Goal: Find specific page/section: Find specific page/section

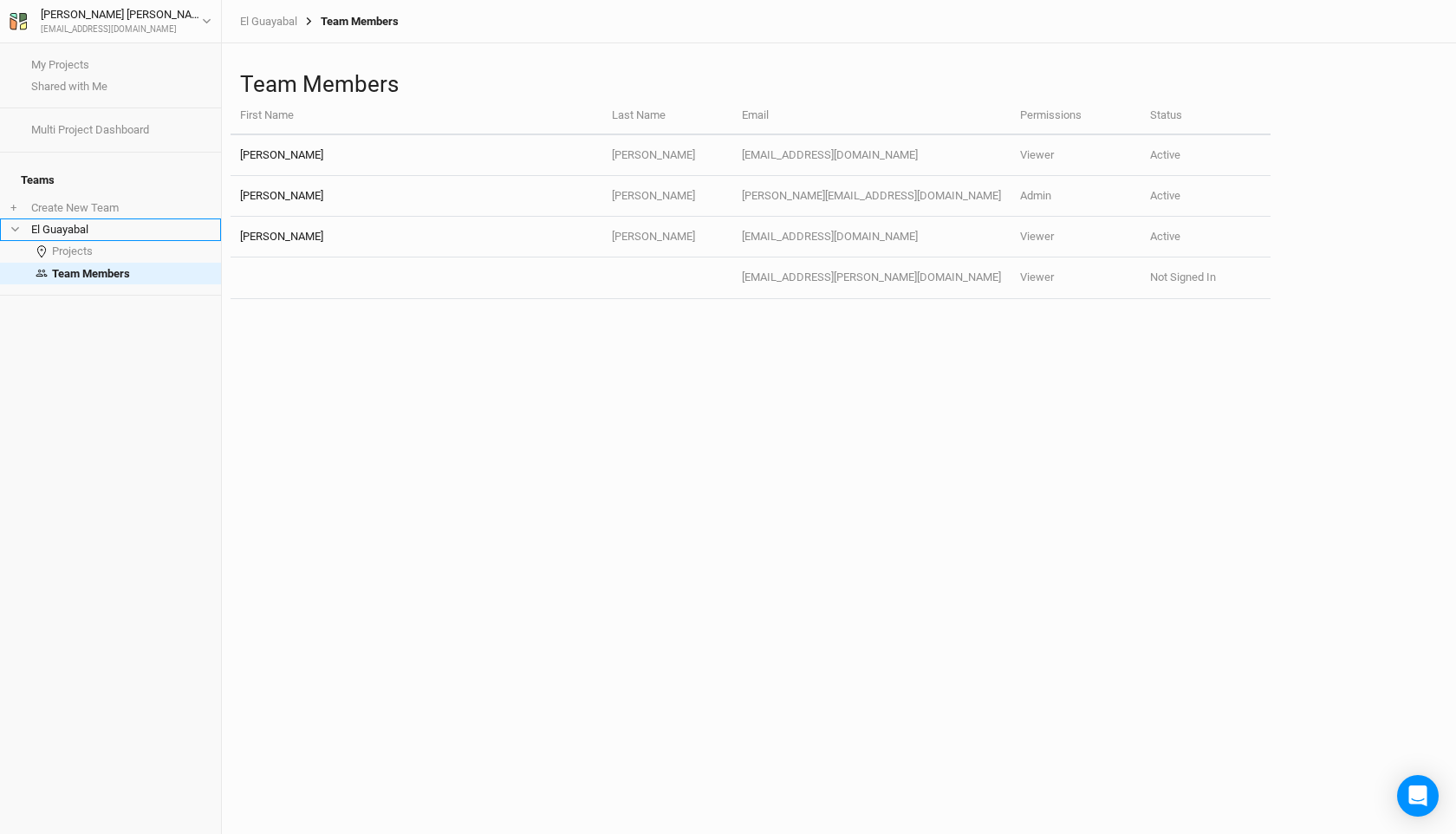
click at [100, 220] on li "El Guayabal" at bounding box center [110, 229] width 221 height 21
click at [44, 220] on li "El Guayabal" at bounding box center [110, 229] width 221 height 21
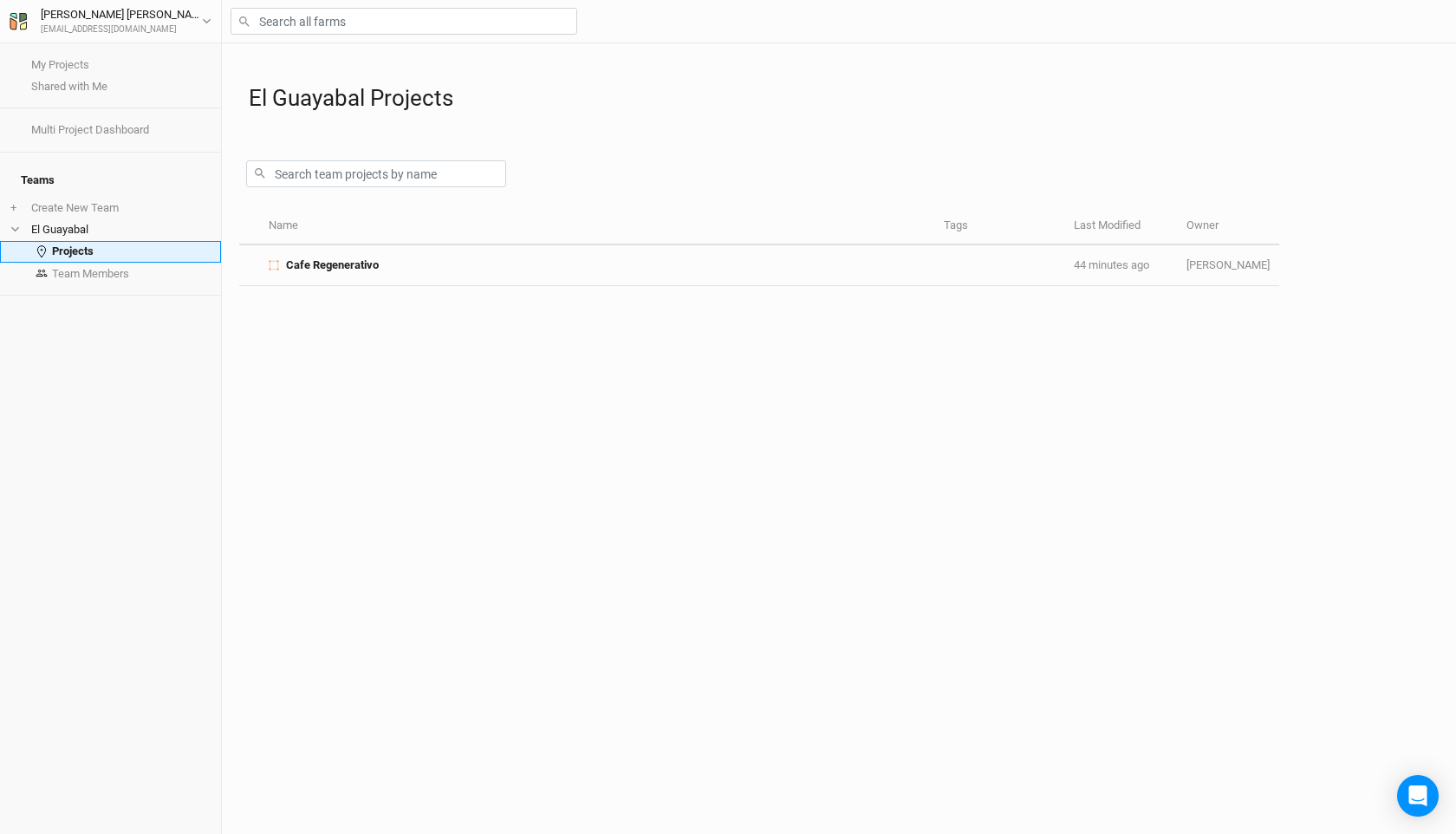
click at [57, 246] on link "Projects" at bounding box center [110, 251] width 221 height 21
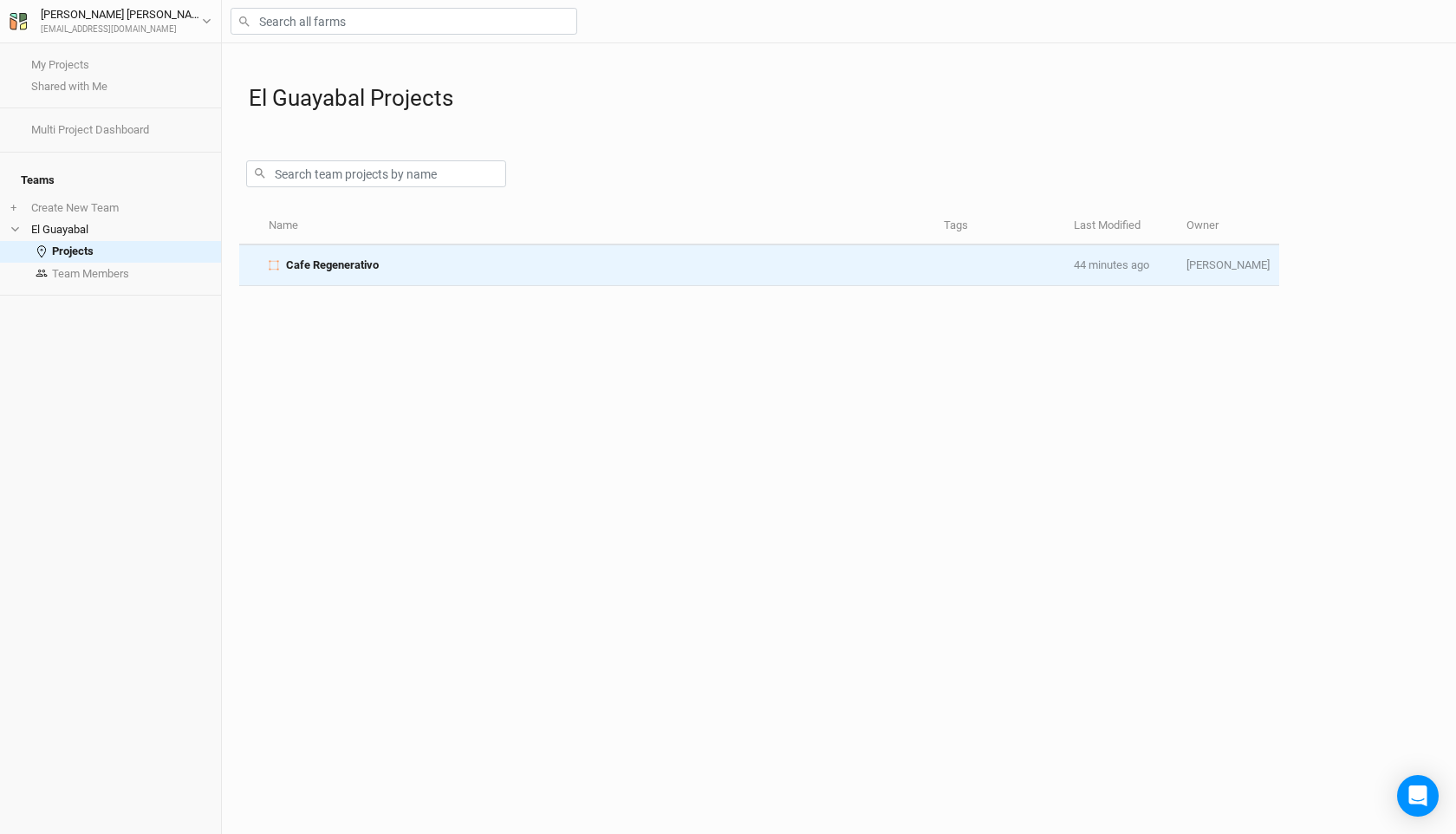
click at [322, 259] on span "Cafe Regenerativo" at bounding box center [333, 265] width 93 height 16
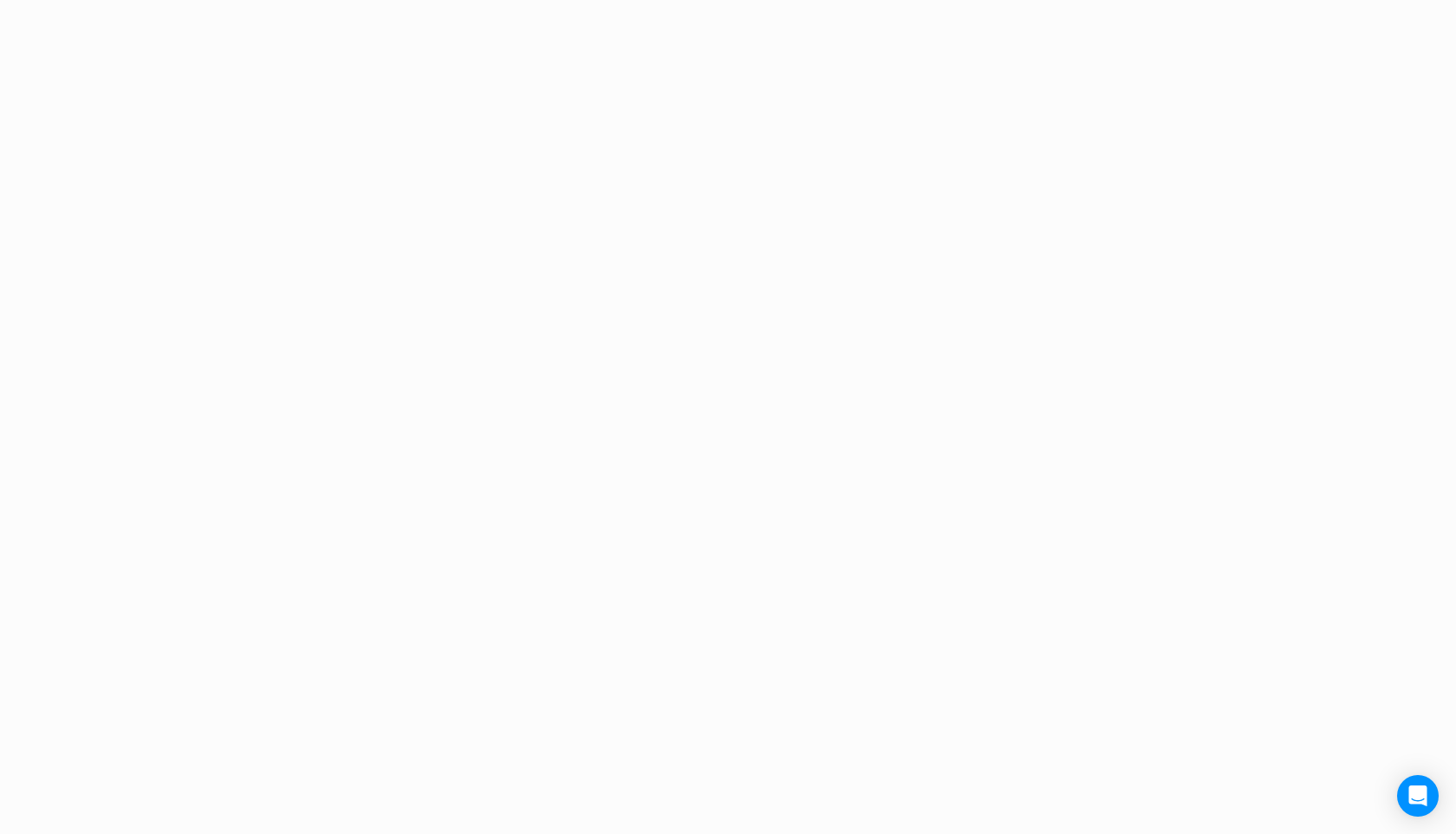
click at [322, 259] on div "Project Design Sections area 0 acres qty 0 sections stems 0 stems density 0 ste…" at bounding box center [728, 417] width 1456 height 834
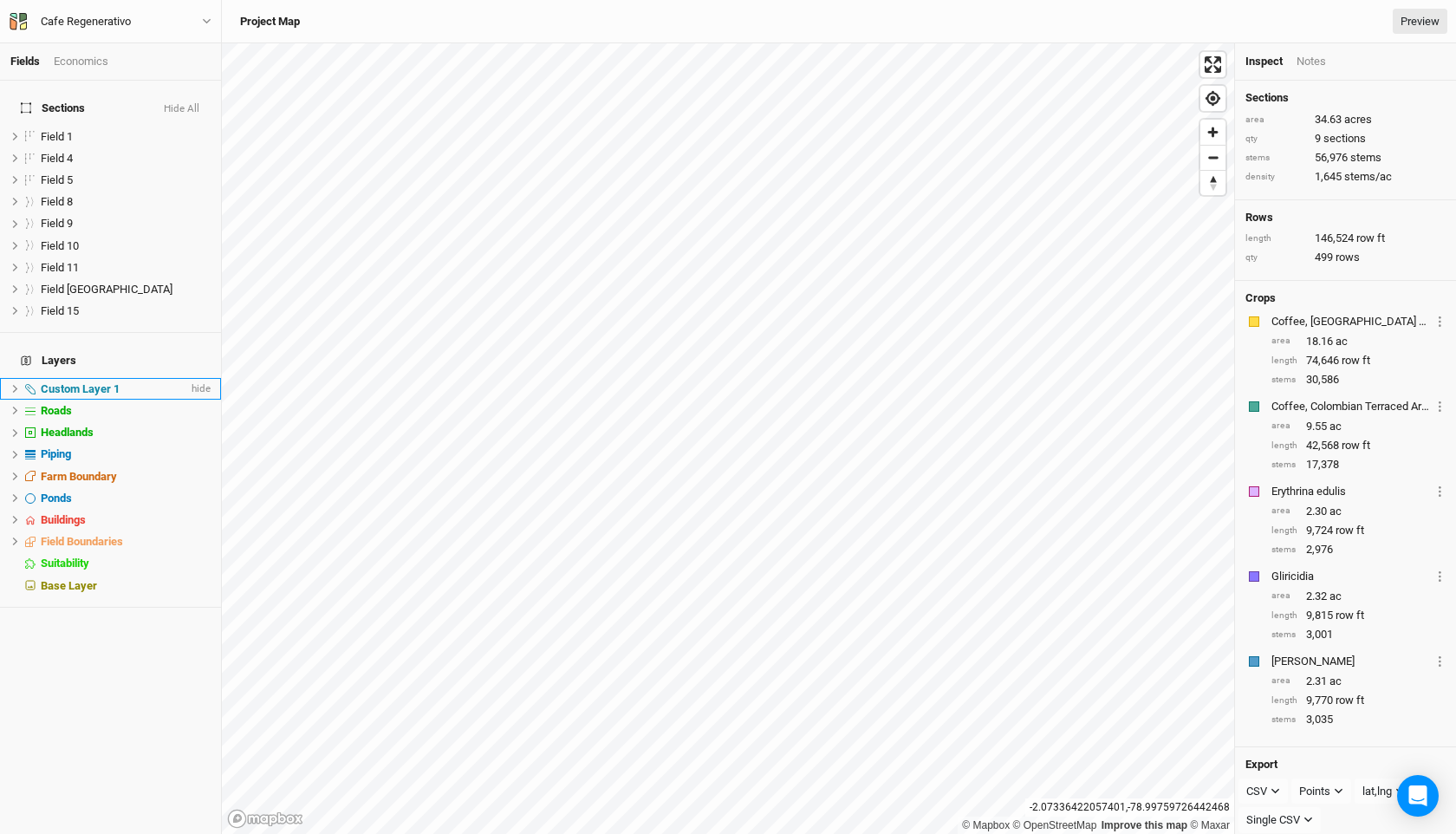
click at [78, 382] on span "Custom Layer 1" at bounding box center [80, 388] width 79 height 13
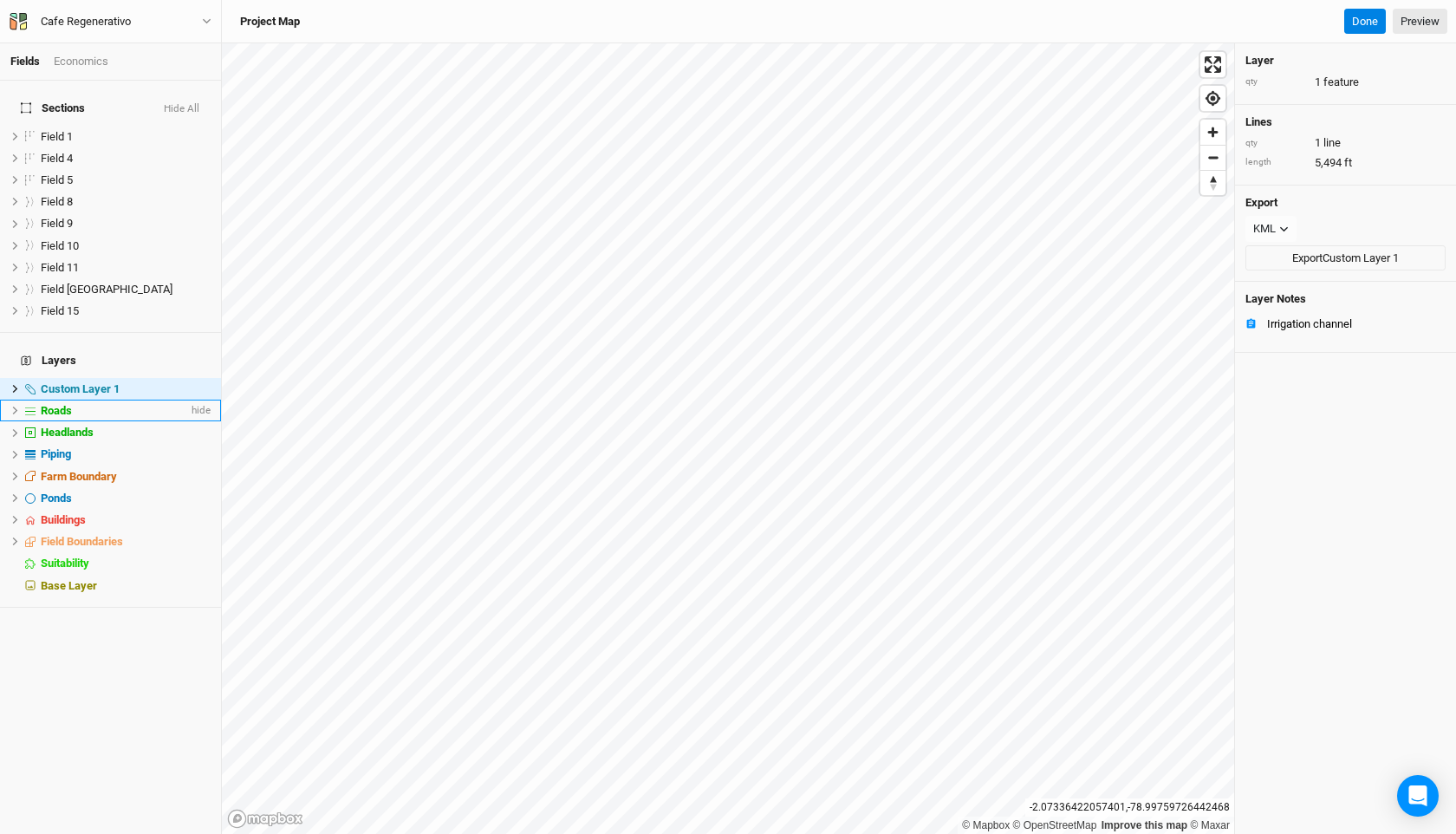
click at [76, 404] on div "Roads" at bounding box center [114, 411] width 147 height 14
click at [81, 425] on span "Headlands" at bounding box center [67, 432] width 53 height 13
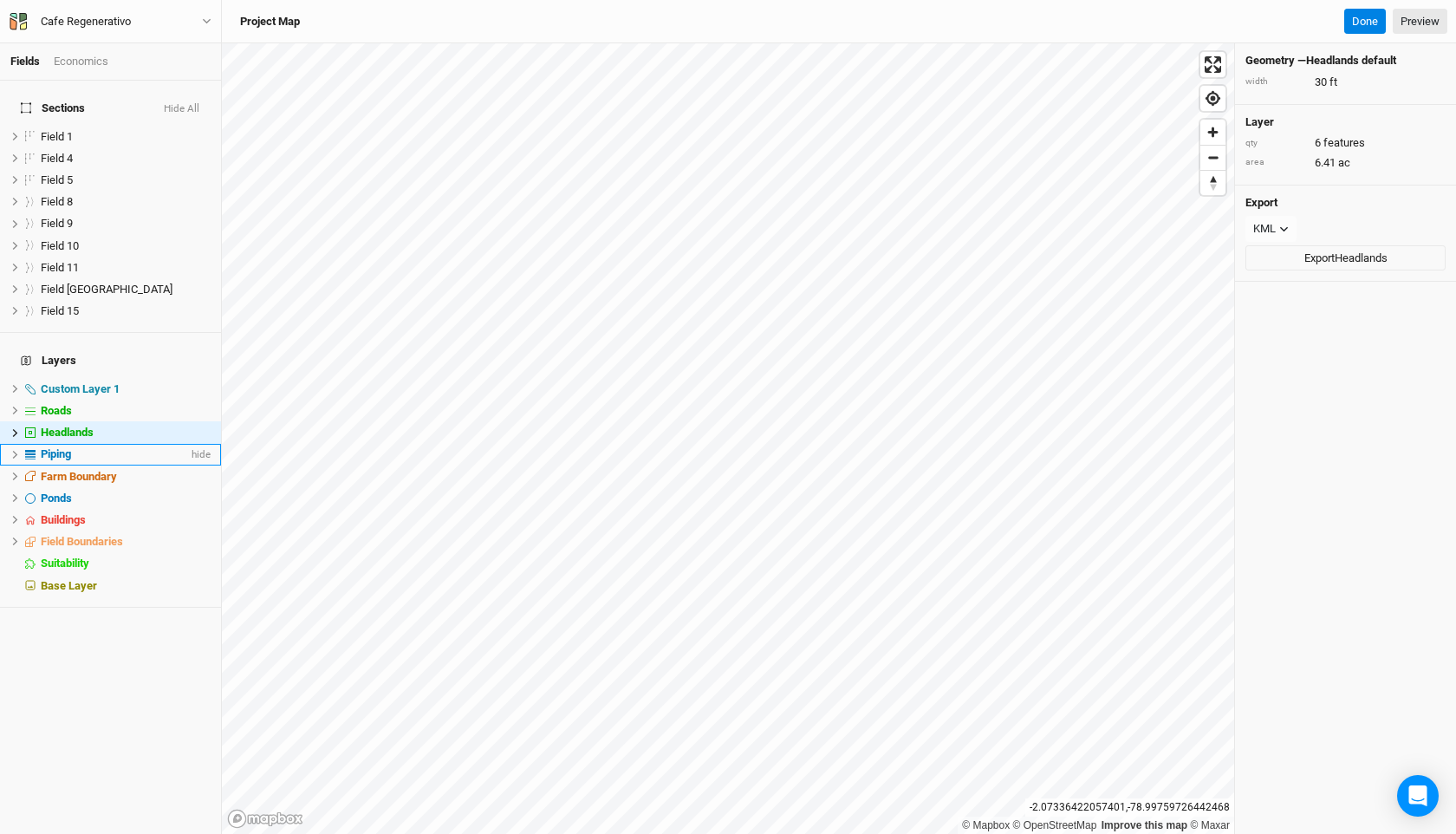
click at [85, 448] on div "Piping" at bounding box center [114, 454] width 147 height 14
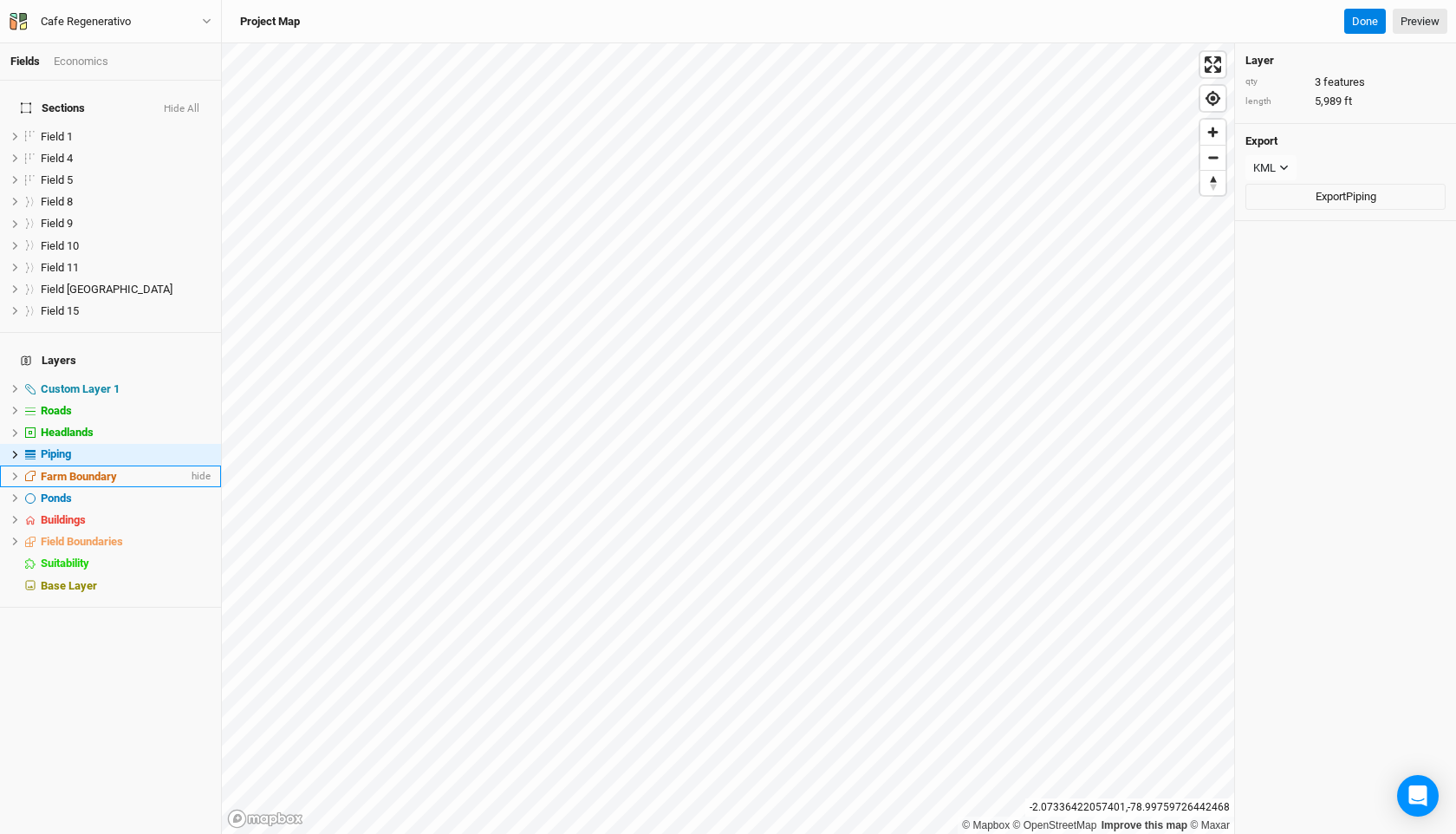
click at [83, 465] on li "Farm Boundary hide" at bounding box center [110, 475] width 221 height 21
click at [80, 487] on li "Ponds hide" at bounding box center [110, 498] width 221 height 21
click at [80, 513] on span "Buildings" at bounding box center [63, 520] width 45 height 13
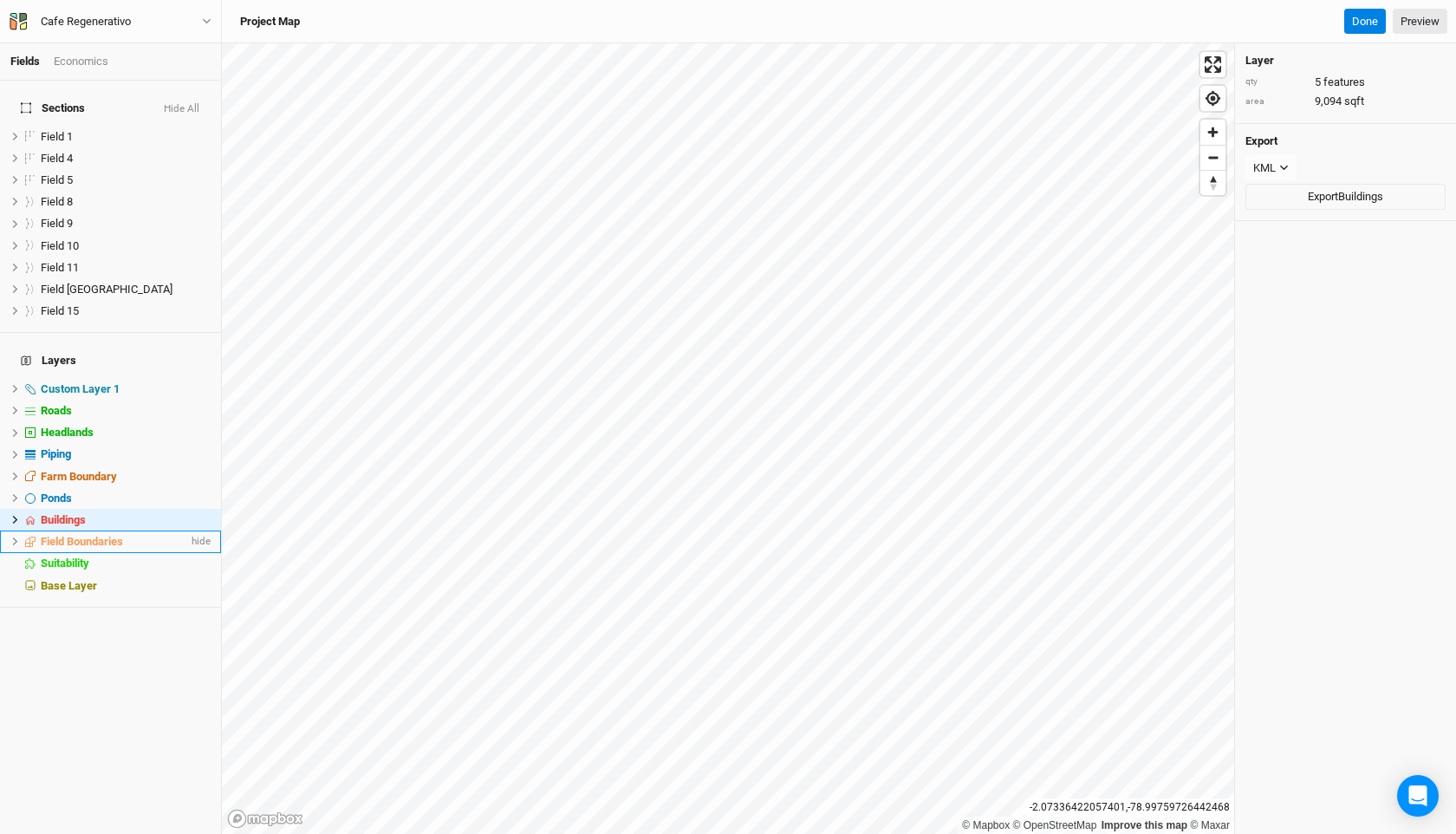
click at [80, 535] on span "Field Boundaries" at bounding box center [82, 541] width 82 height 13
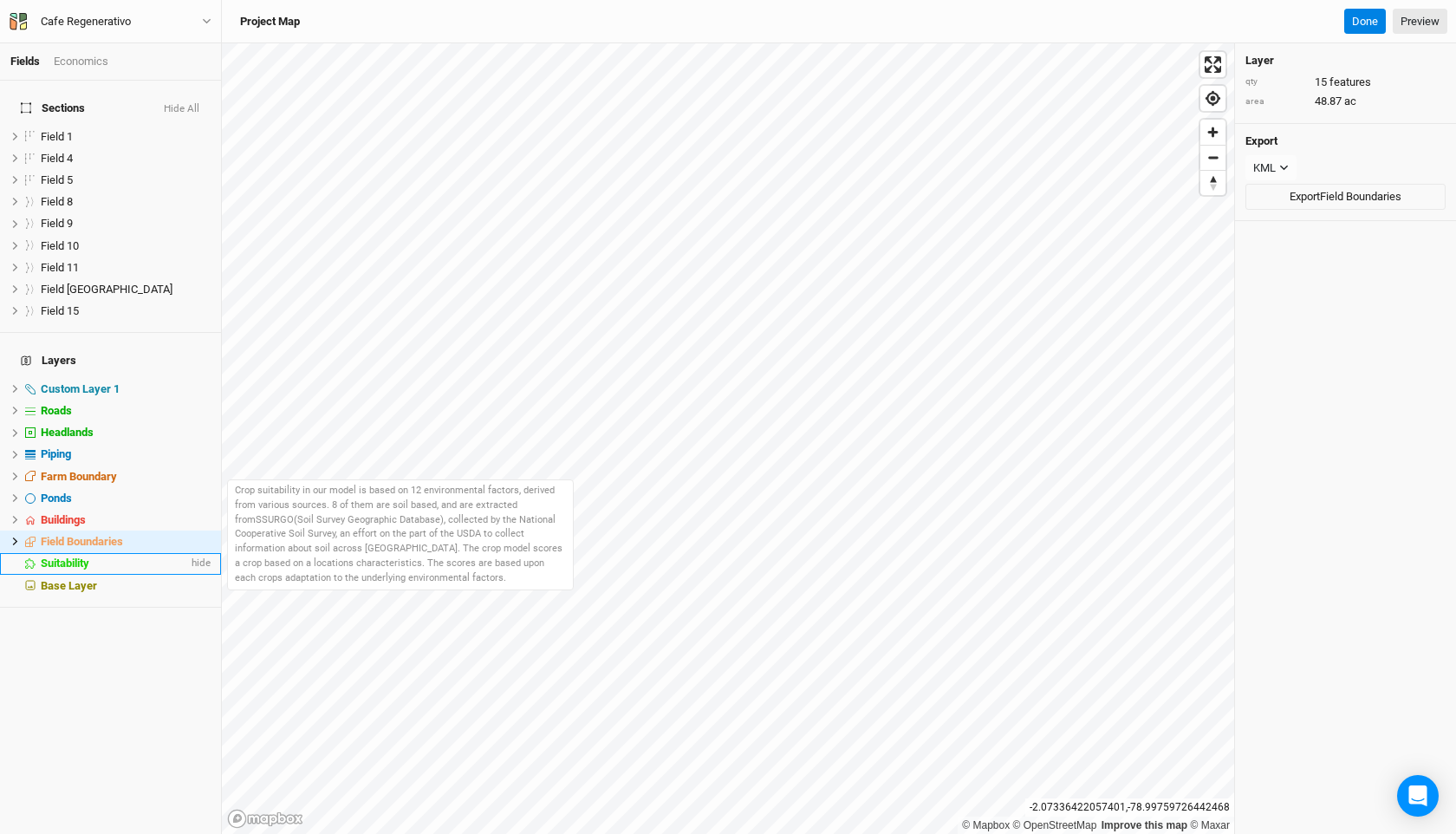
click at [87, 556] on span "Suitability" at bounding box center [65, 562] width 48 height 13
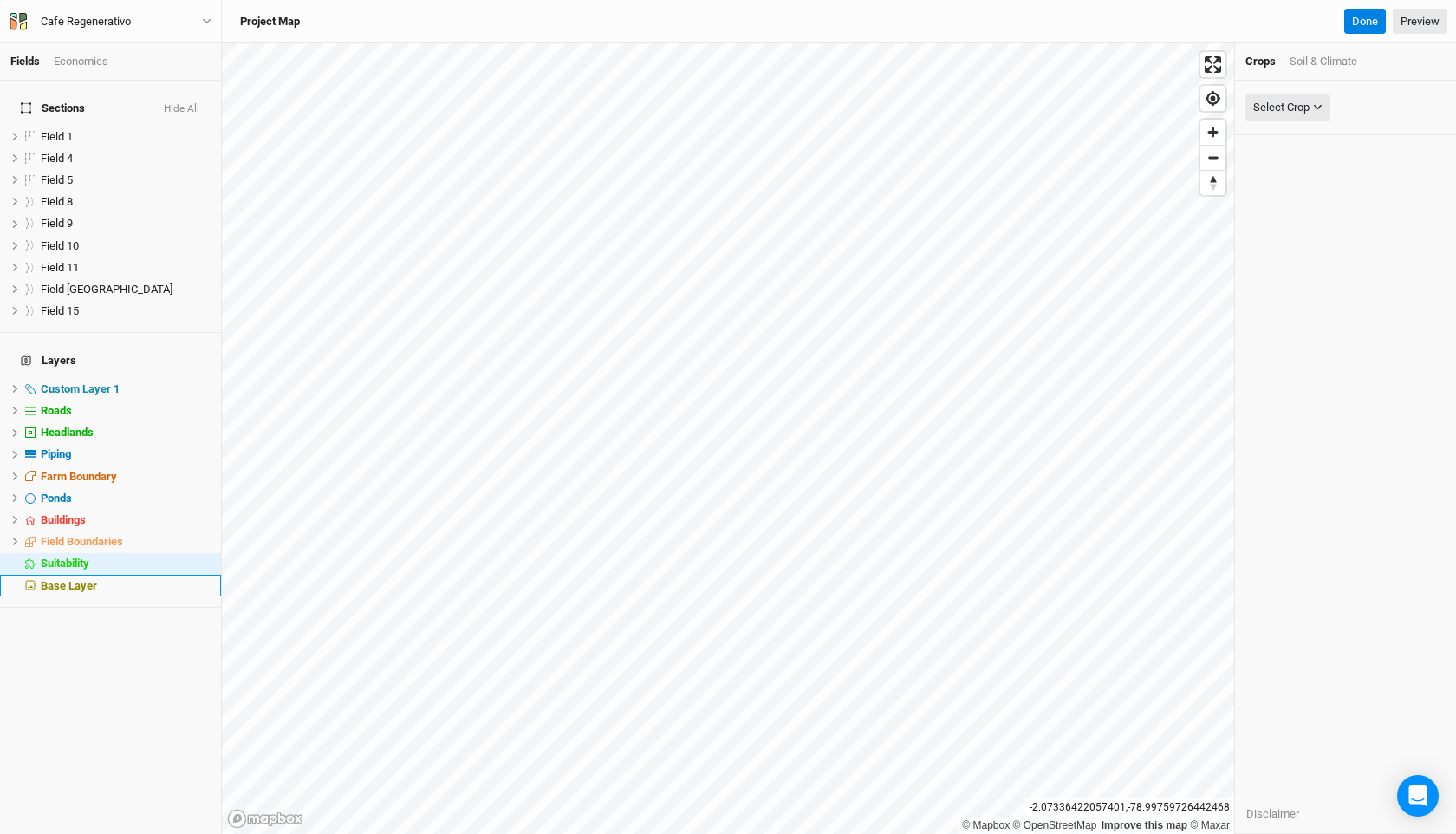
click at [84, 579] on span "Base Layer" at bounding box center [69, 586] width 57 height 13
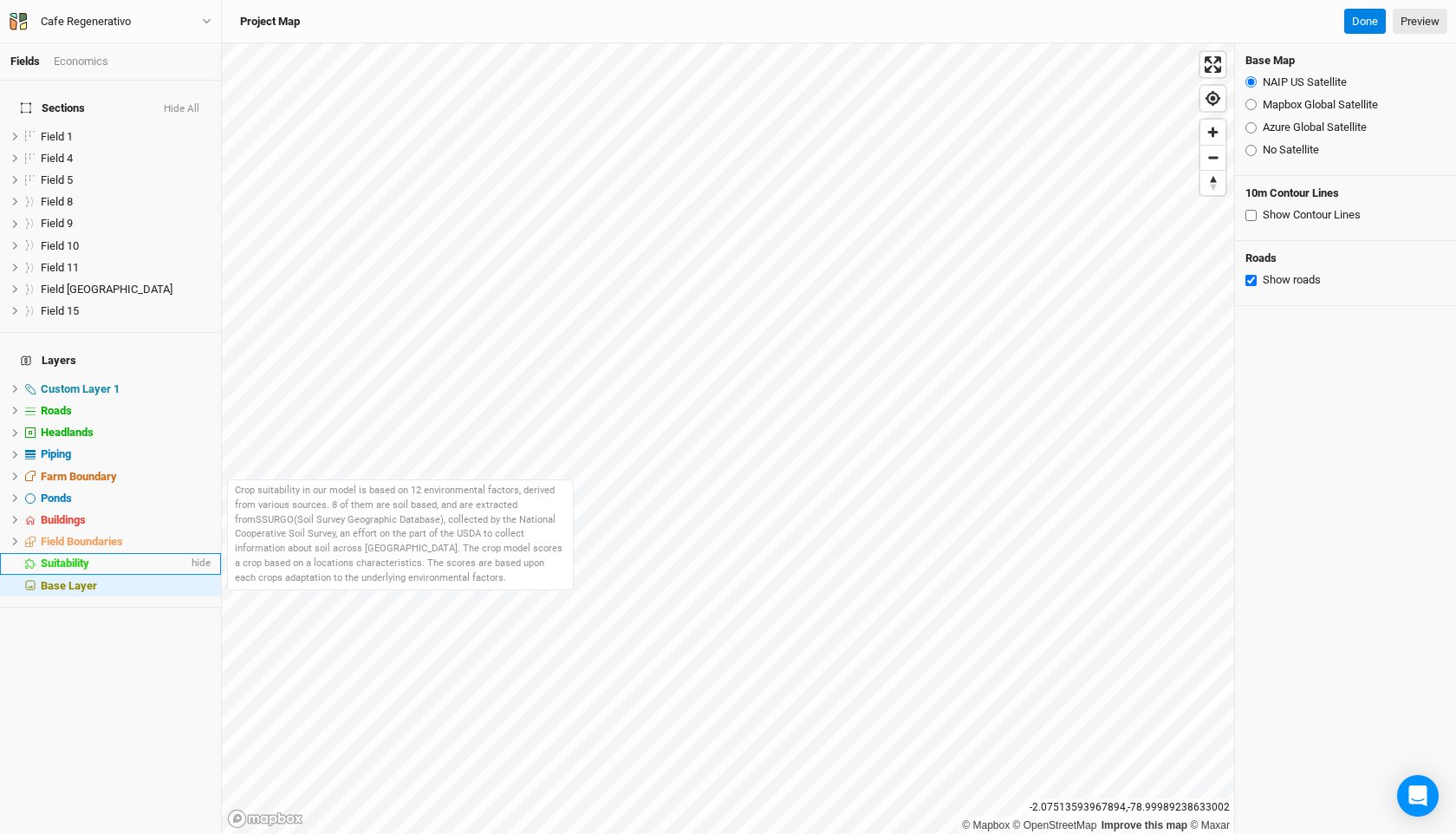
click at [79, 553] on li "Suitability hide" at bounding box center [110, 563] width 221 height 21
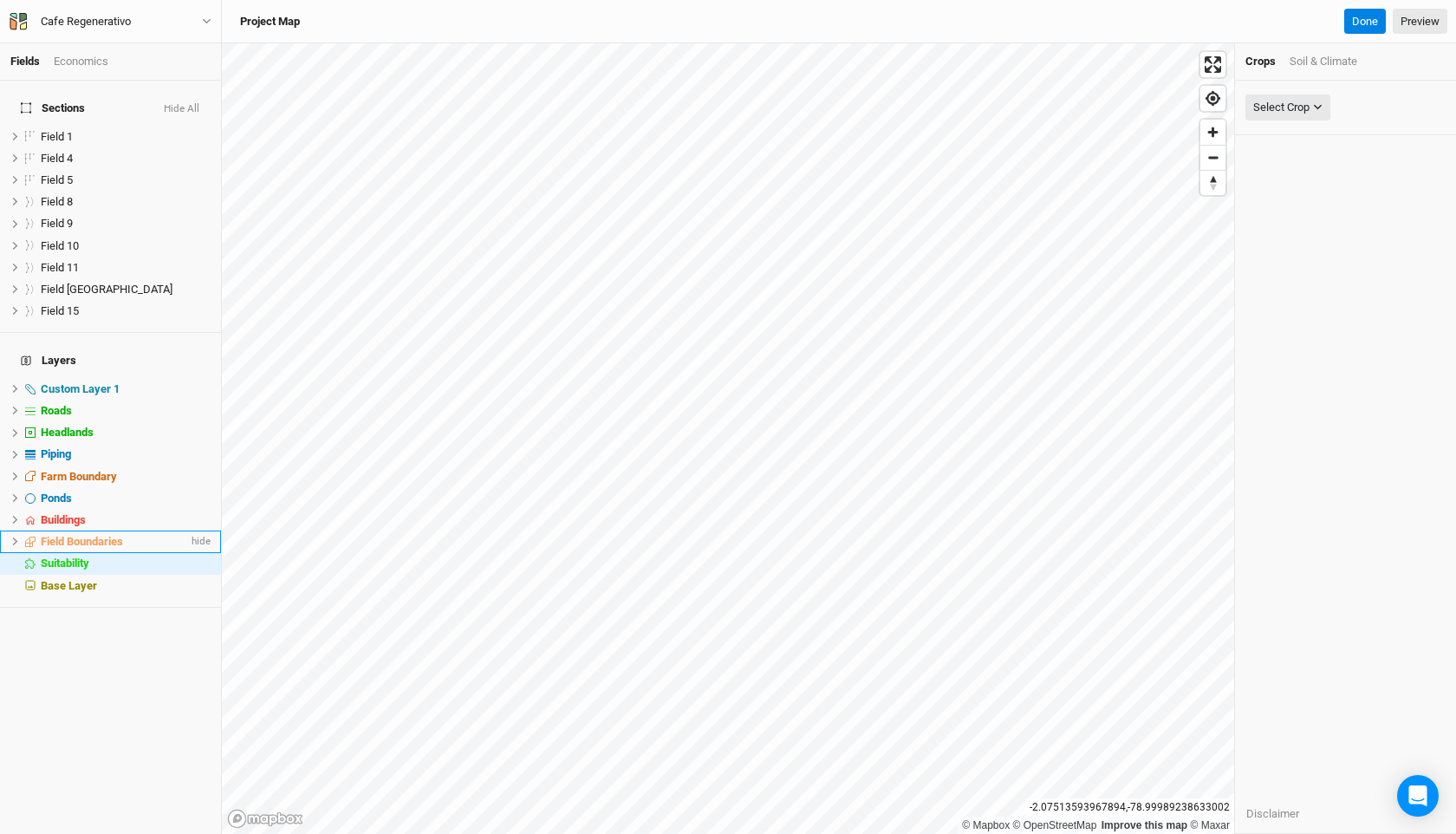
click at [73, 535] on span "Field Boundaries" at bounding box center [82, 541] width 82 height 13
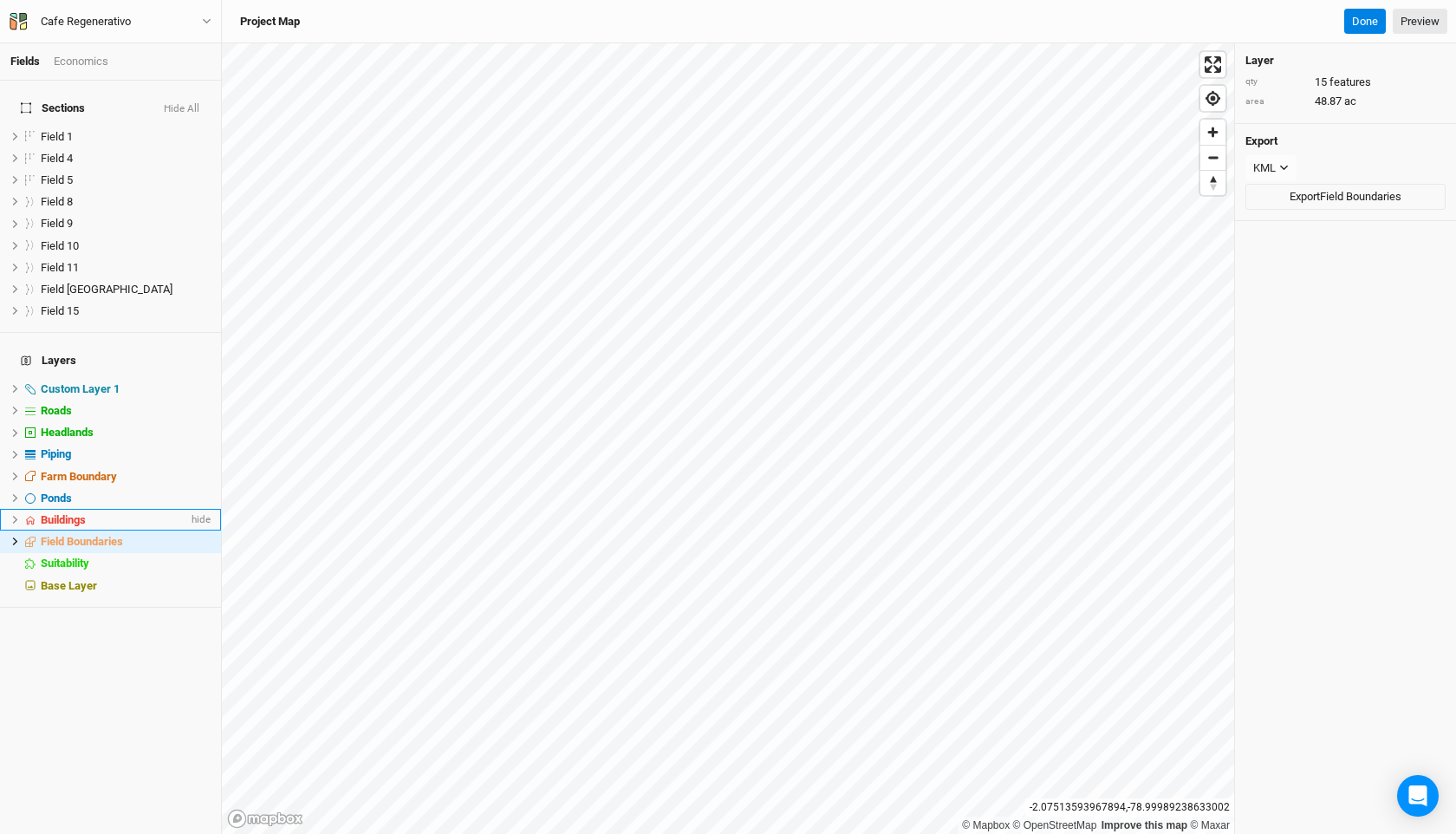
click at [68, 513] on span "Buildings" at bounding box center [63, 520] width 45 height 13
click at [61, 491] on span "Ponds" at bounding box center [57, 498] width 32 height 13
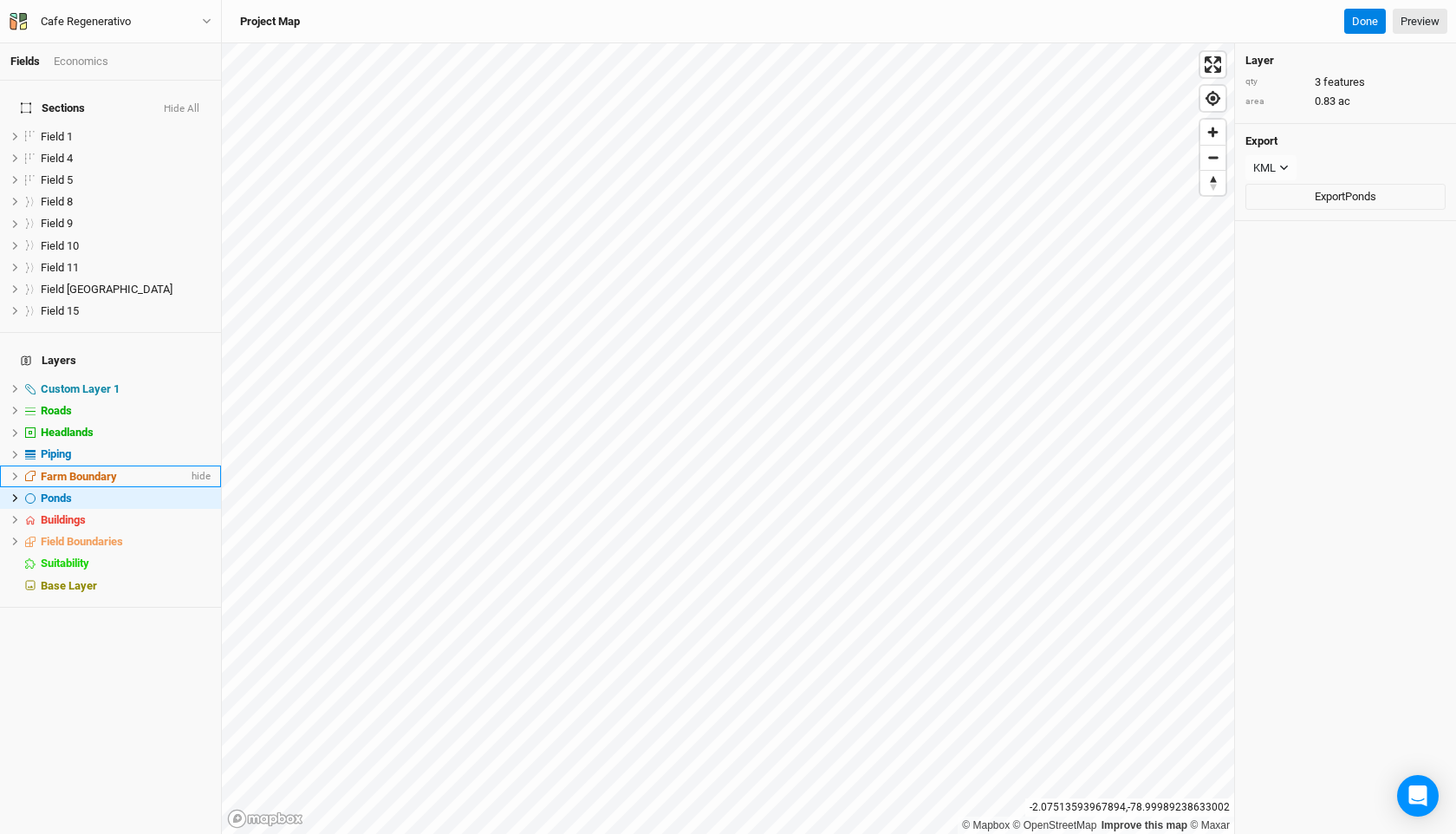
click at [73, 470] on span "Farm Boundary" at bounding box center [79, 476] width 76 height 13
click at [63, 444] on li "Piping hide" at bounding box center [110, 454] width 221 height 21
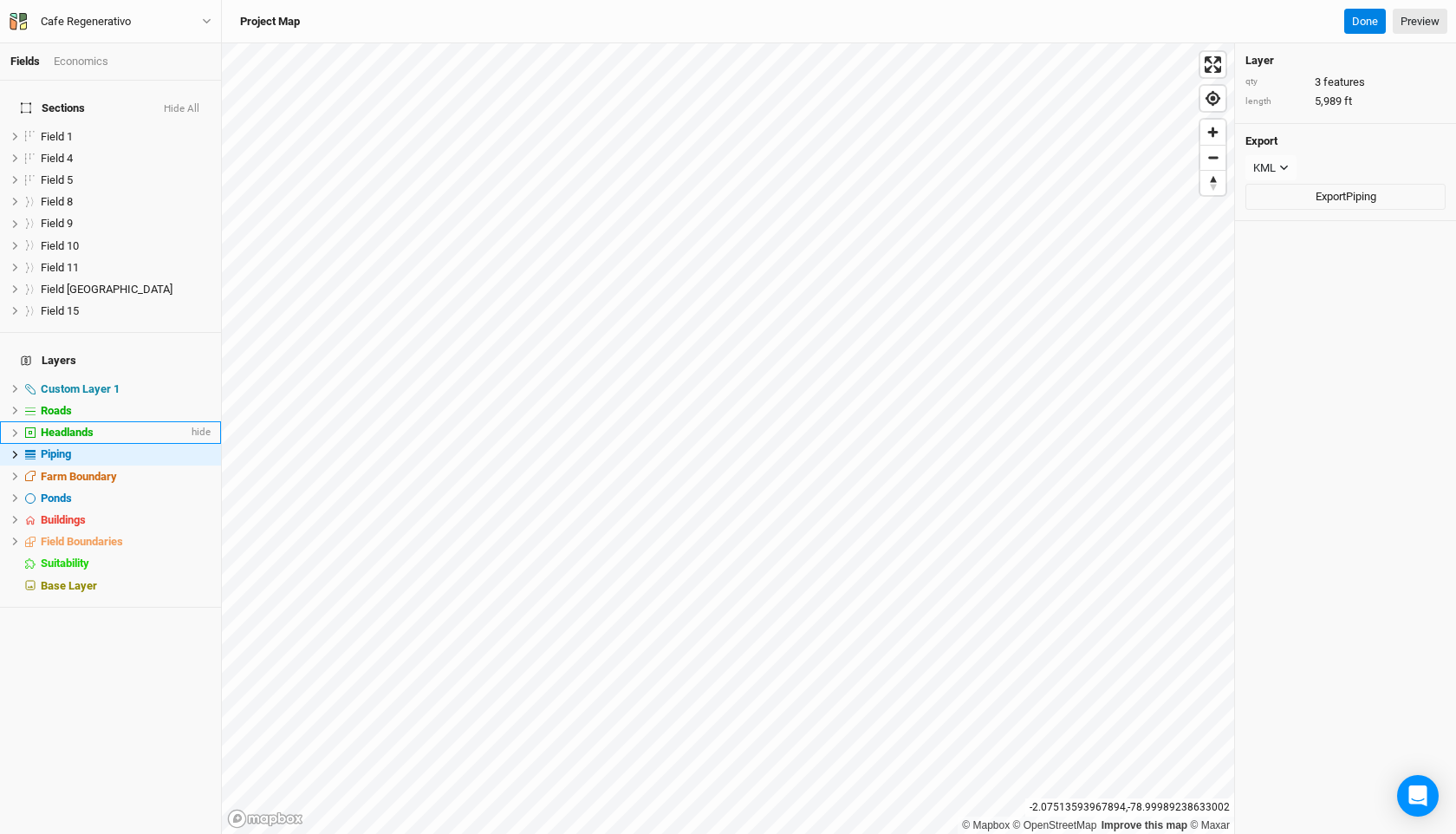
click at [69, 425] on span "Headlands" at bounding box center [67, 432] width 53 height 13
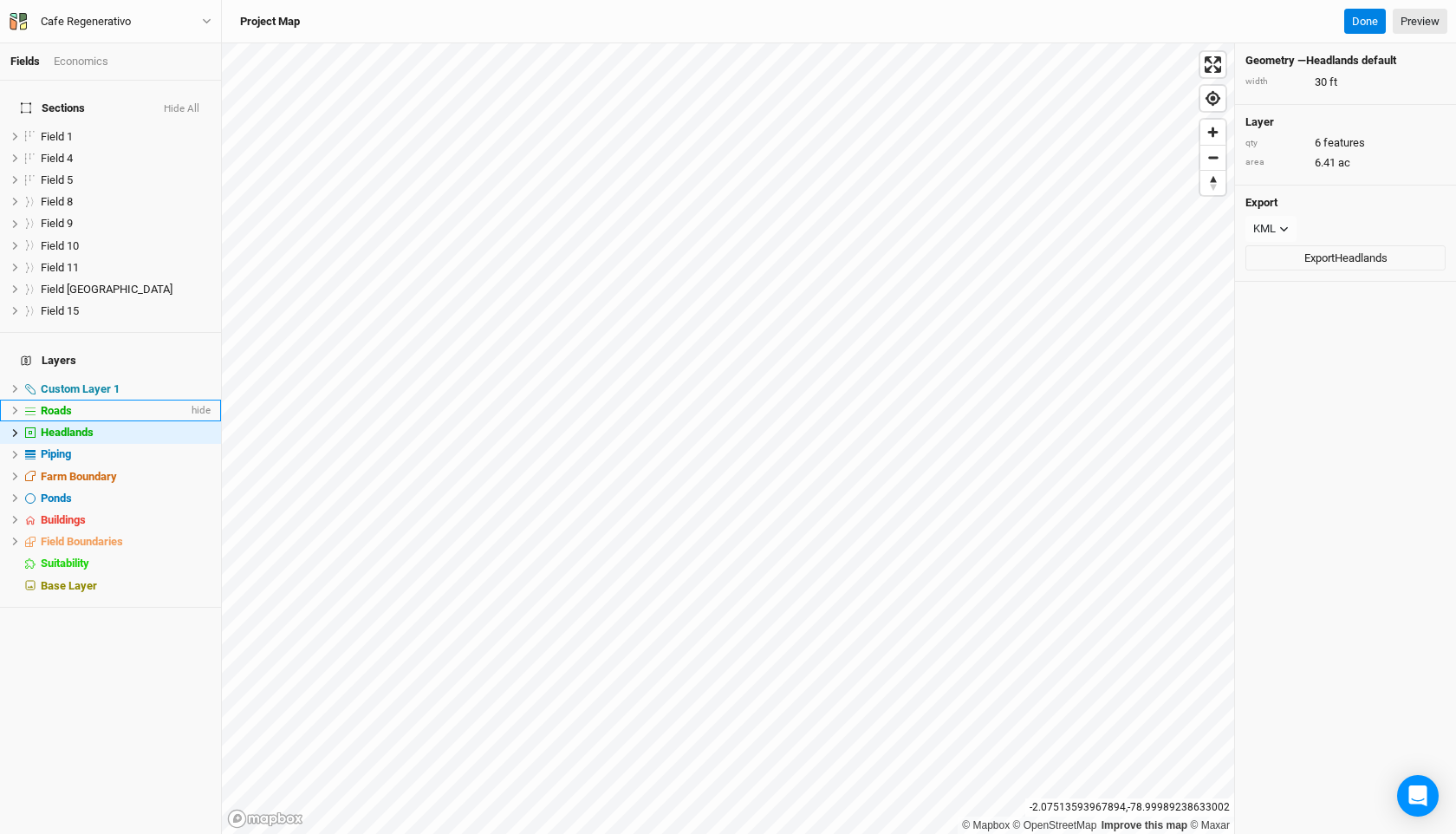
click at [60, 404] on span "Roads" at bounding box center [57, 411] width 32 height 13
click at [60, 399] on li "Roads hide" at bounding box center [110, 410] width 221 height 21
click at [77, 382] on span "Custom Layer 1" at bounding box center [80, 388] width 79 height 13
click at [67, 404] on span "Roads" at bounding box center [57, 411] width 32 height 13
click at [67, 425] on span "Headlands" at bounding box center [67, 432] width 53 height 13
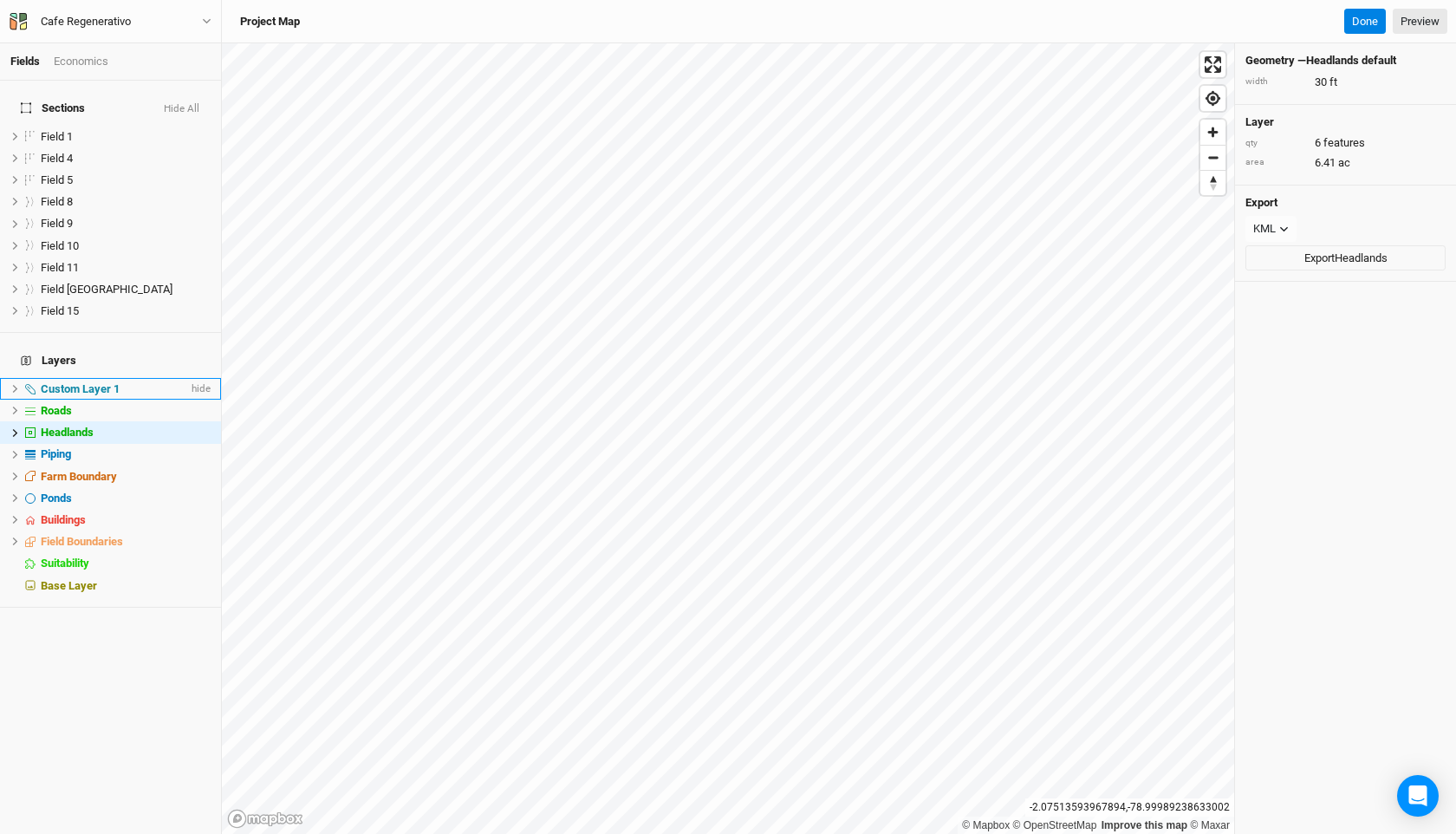
click at [63, 382] on span "Custom Layer 1" at bounding box center [80, 388] width 79 height 13
click at [66, 425] on span "Headlands" at bounding box center [67, 432] width 53 height 13
click at [71, 470] on span "Farm Boundary" at bounding box center [79, 476] width 76 height 13
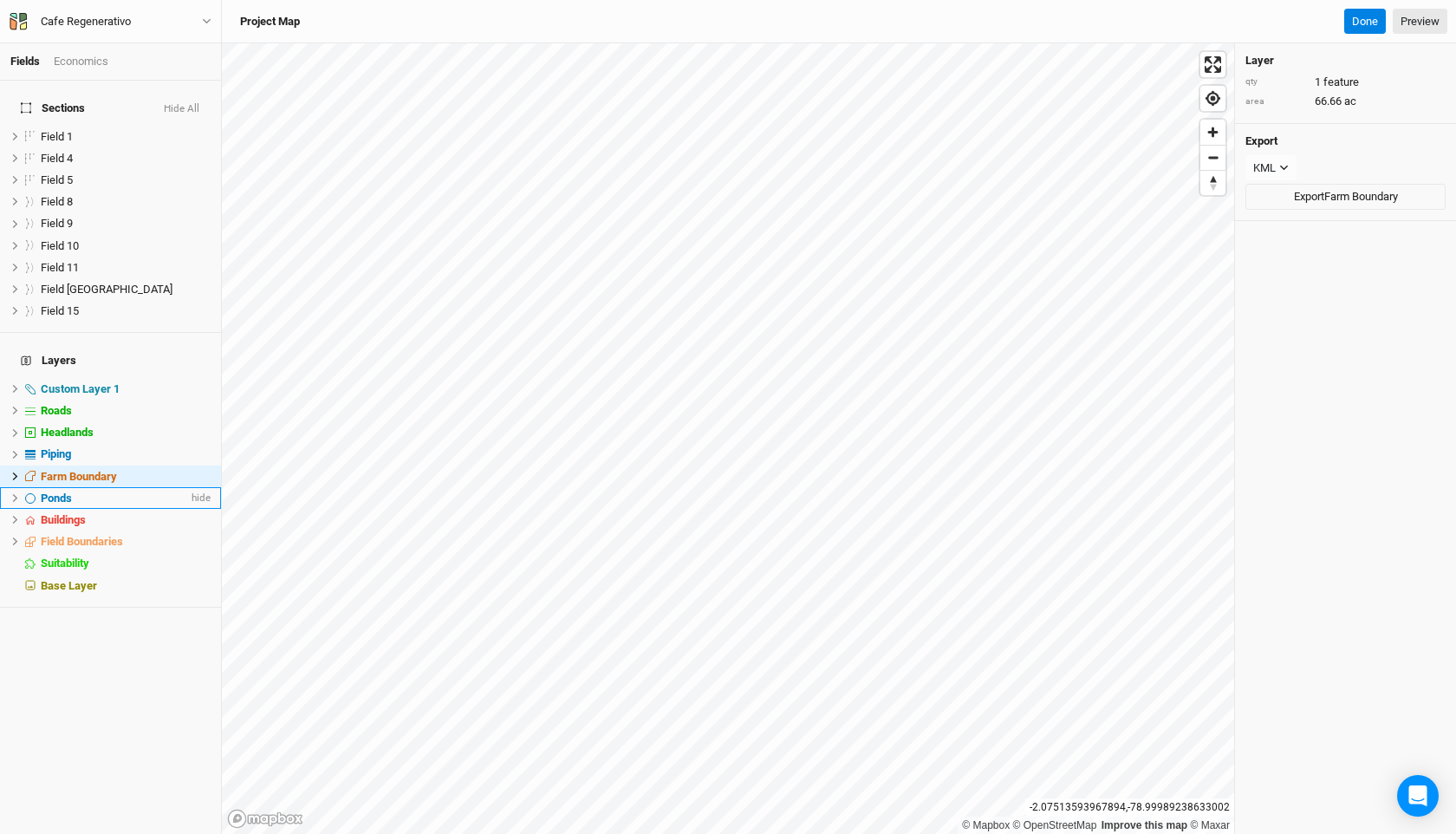
click at [70, 487] on li "Ponds hide" at bounding box center [110, 498] width 221 height 21
click at [70, 509] on li "Buildings hide" at bounding box center [110, 519] width 221 height 21
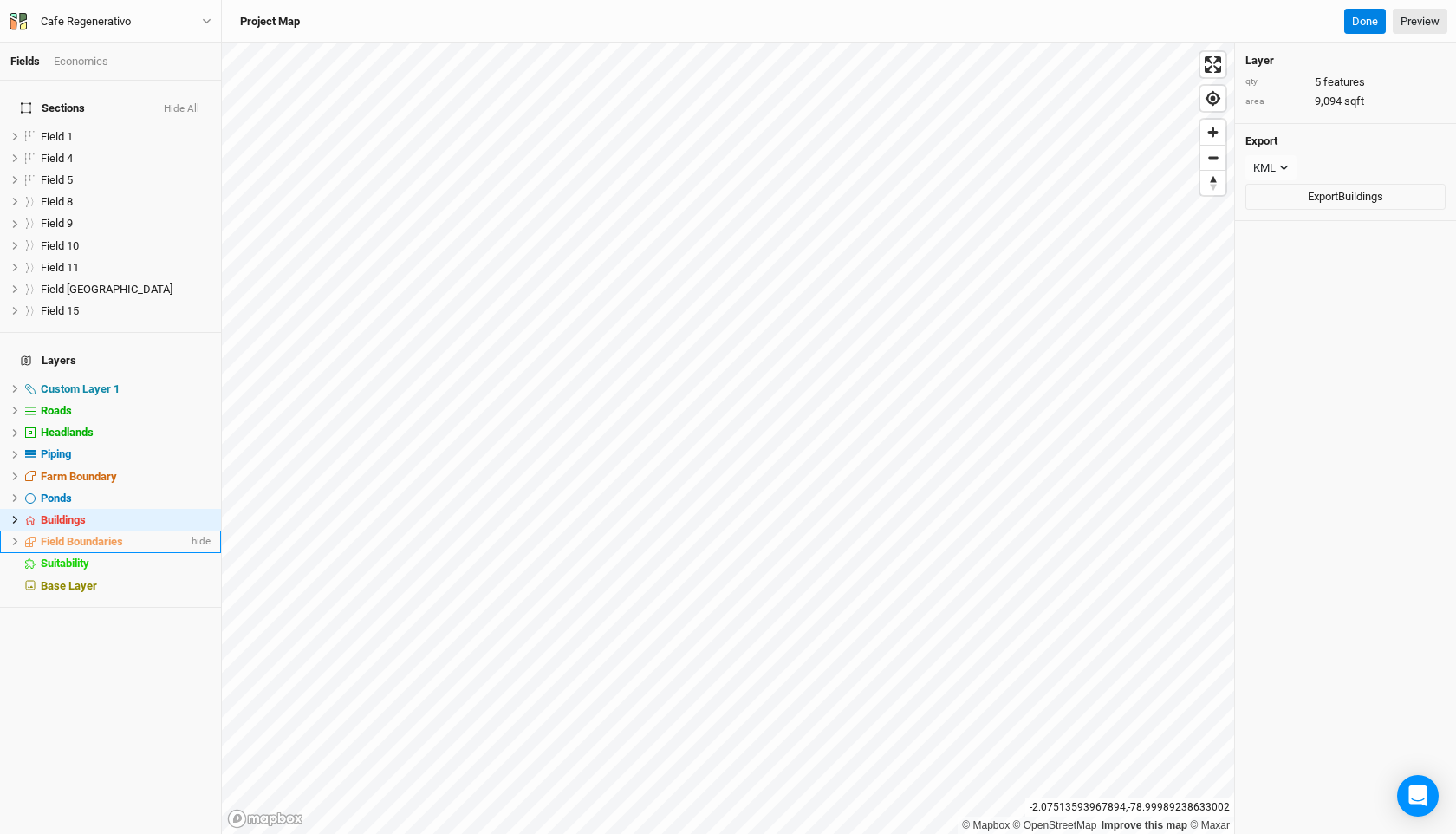
click at [70, 535] on span "Field Boundaries" at bounding box center [82, 541] width 82 height 13
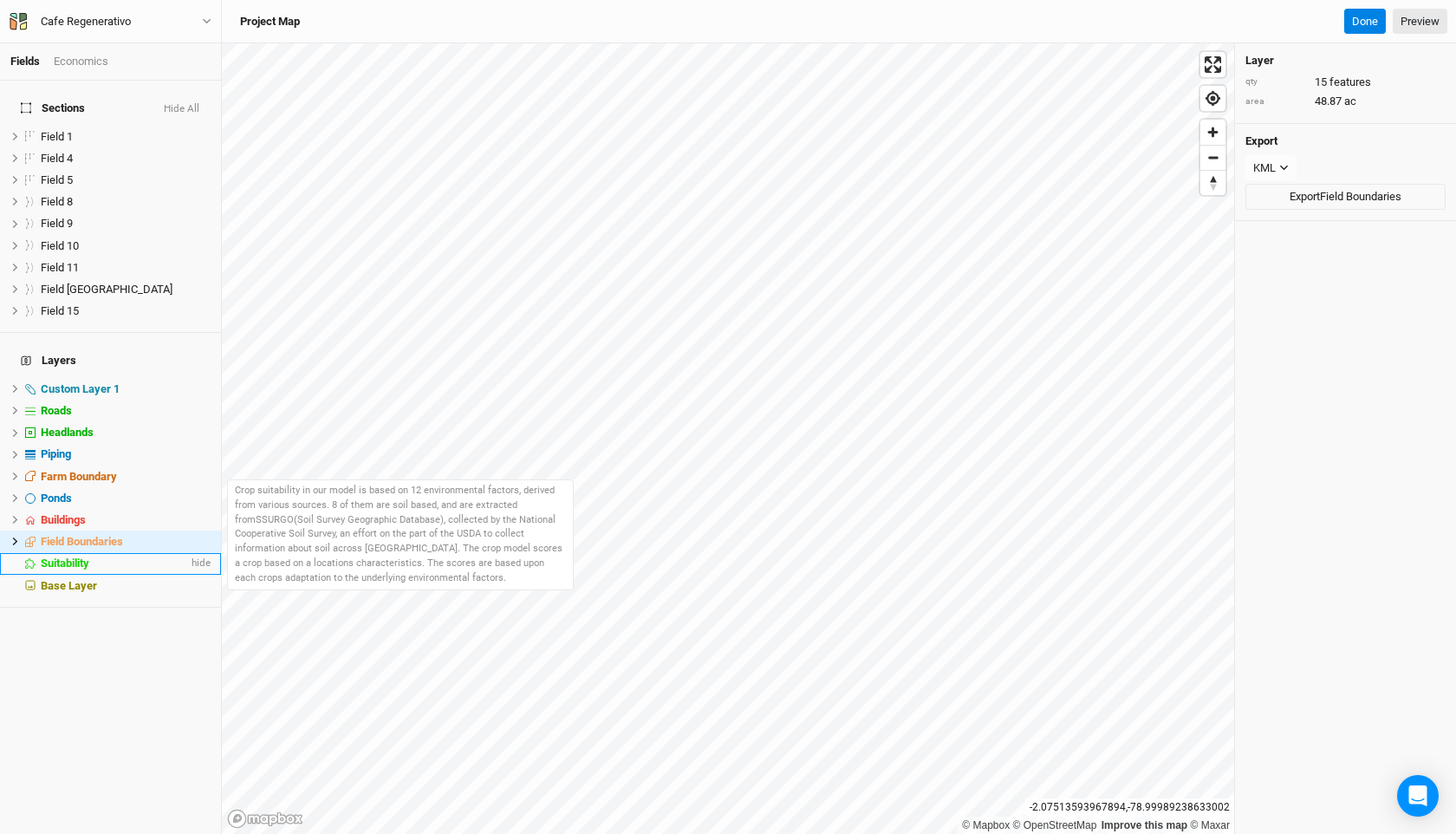
click at [68, 553] on li "Suitability hide" at bounding box center [110, 563] width 221 height 21
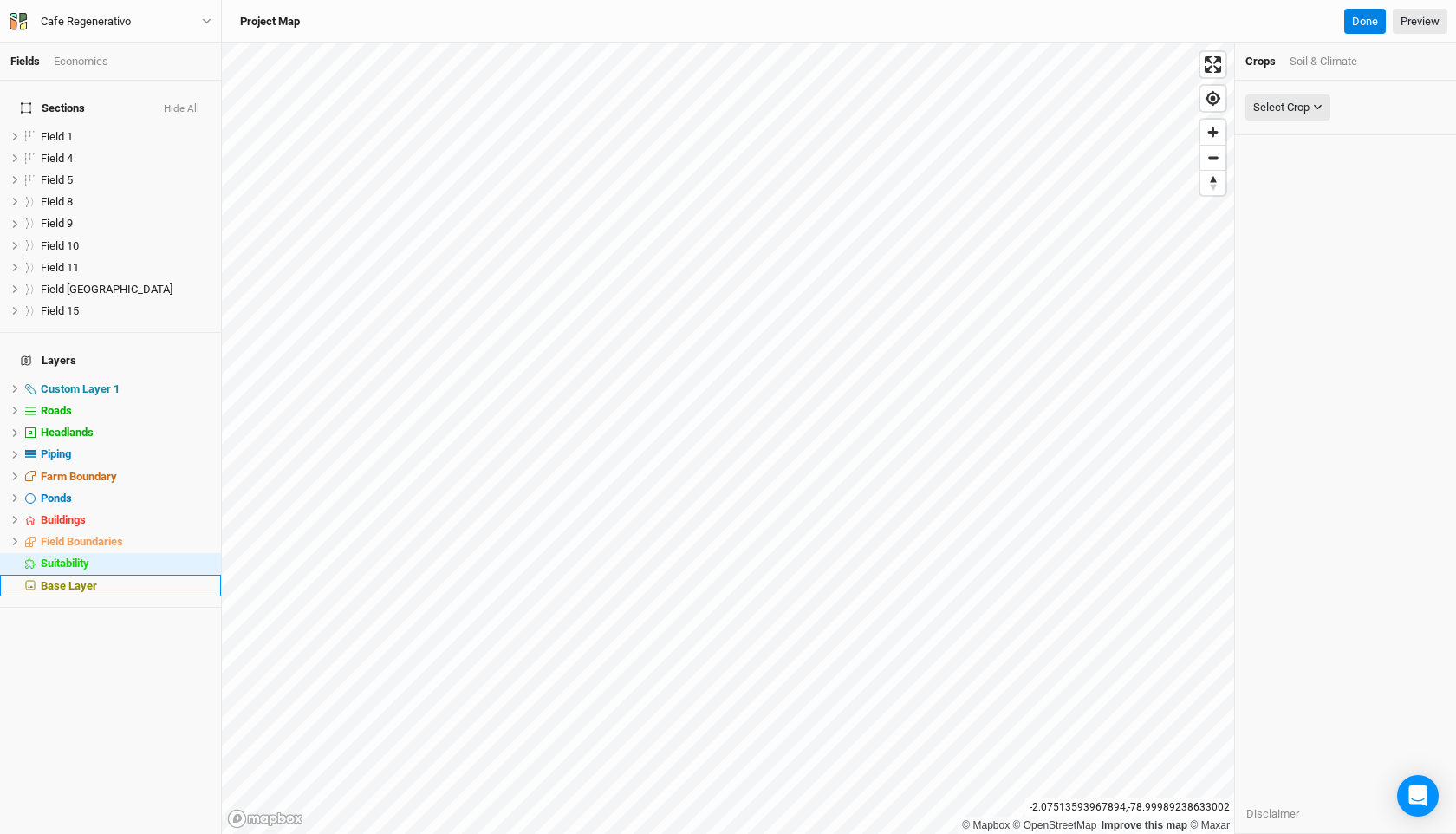
click at [60, 579] on span "Base Layer" at bounding box center [69, 586] width 57 height 13
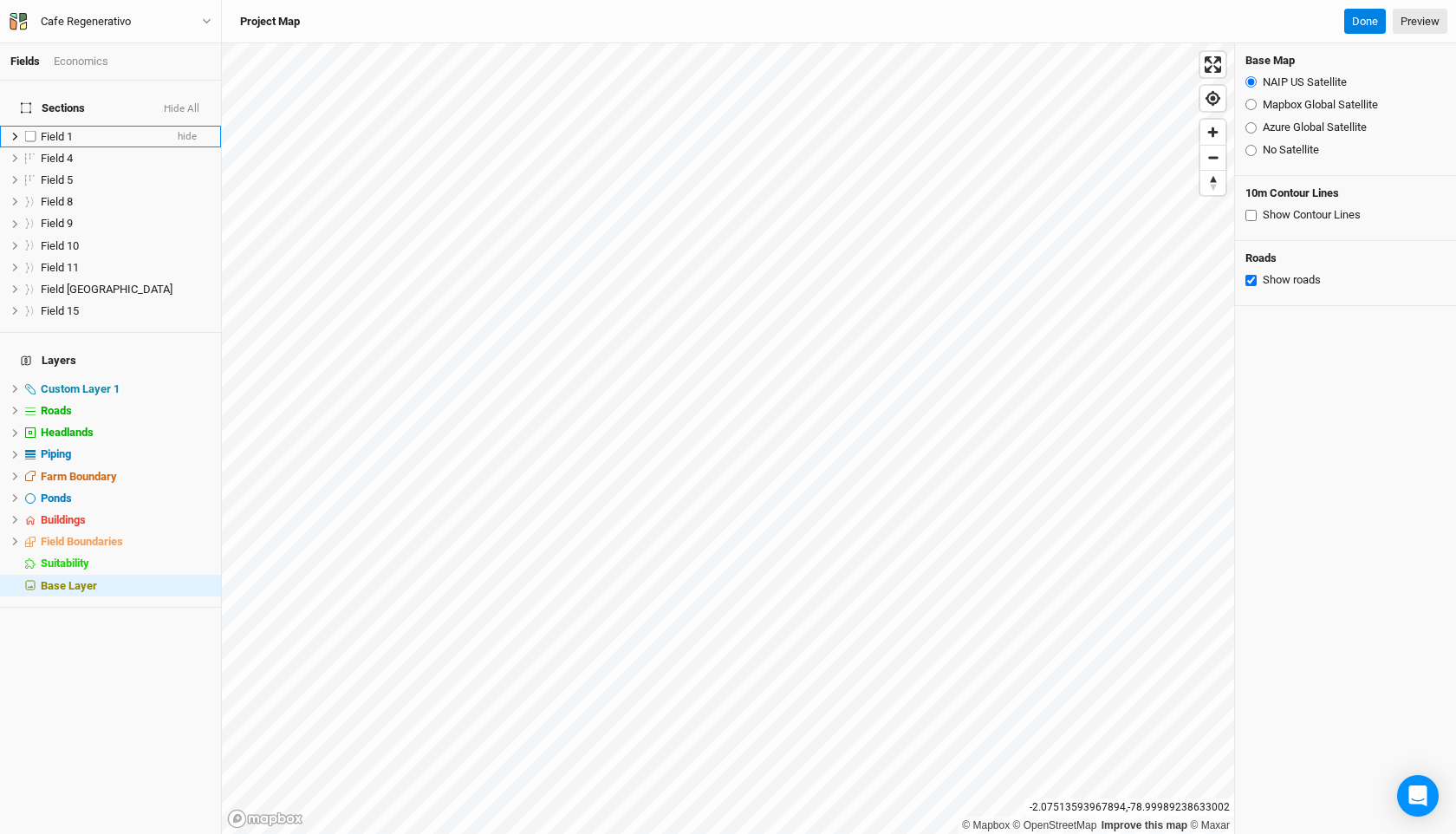
click at [64, 130] on span "Field 1" at bounding box center [57, 136] width 32 height 13
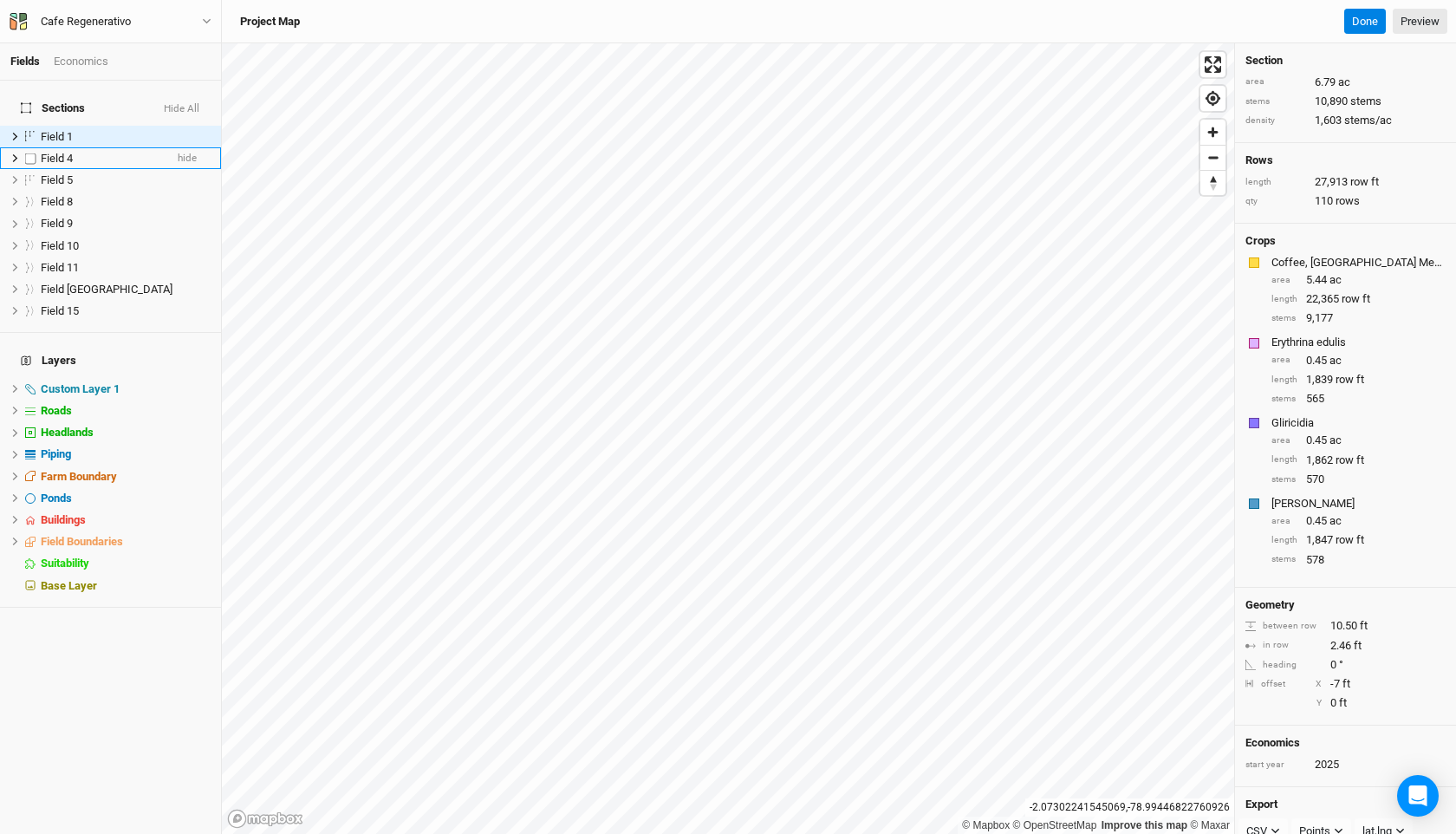
click at [103, 147] on li "Field 4 hide" at bounding box center [110, 158] width 221 height 21
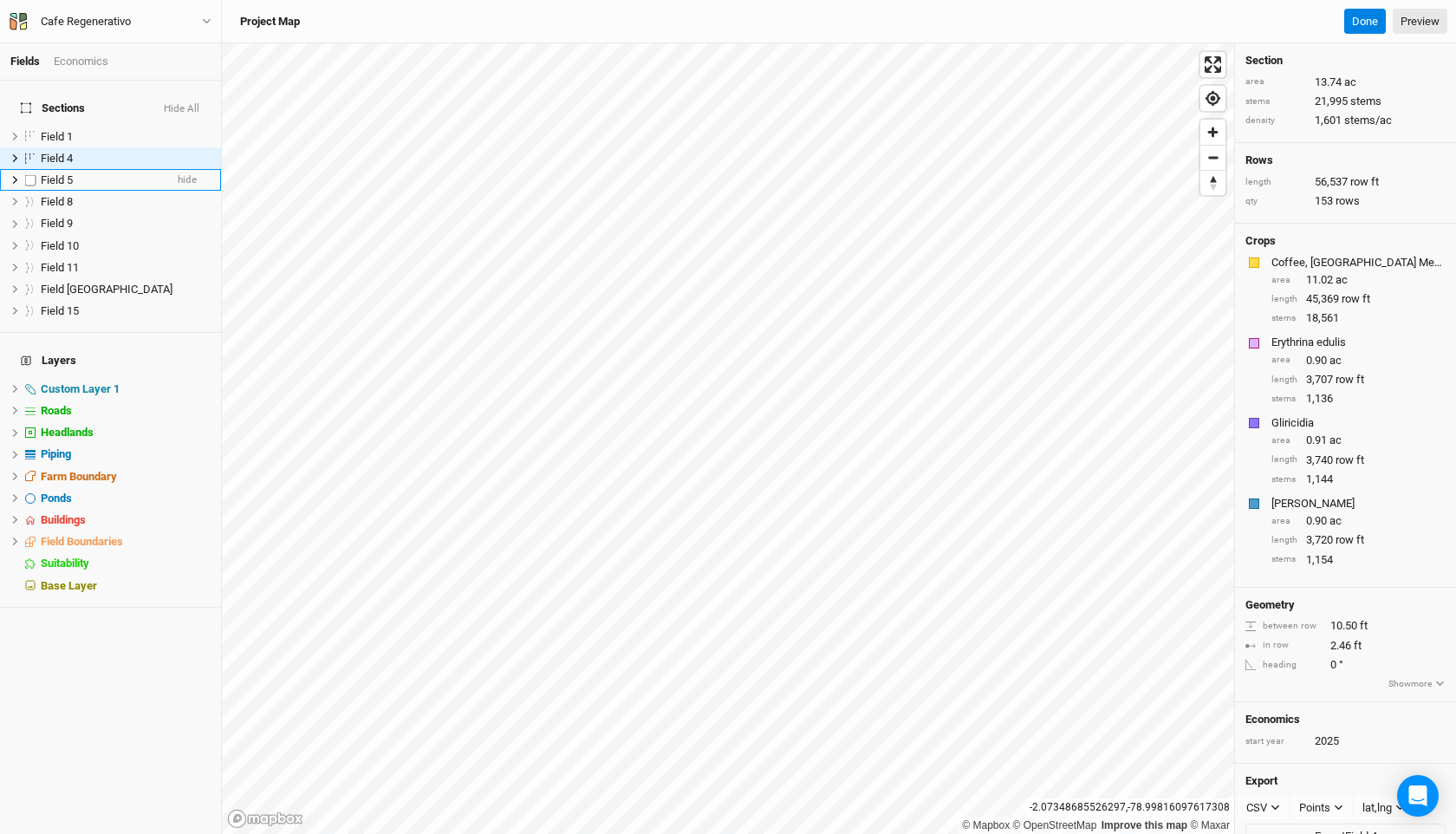
click at [54, 173] on span "Field 5" at bounding box center [57, 180] width 32 height 13
click at [54, 195] on span "Field 8" at bounding box center [57, 201] width 32 height 13
